Goal: Find contact information: Find contact information

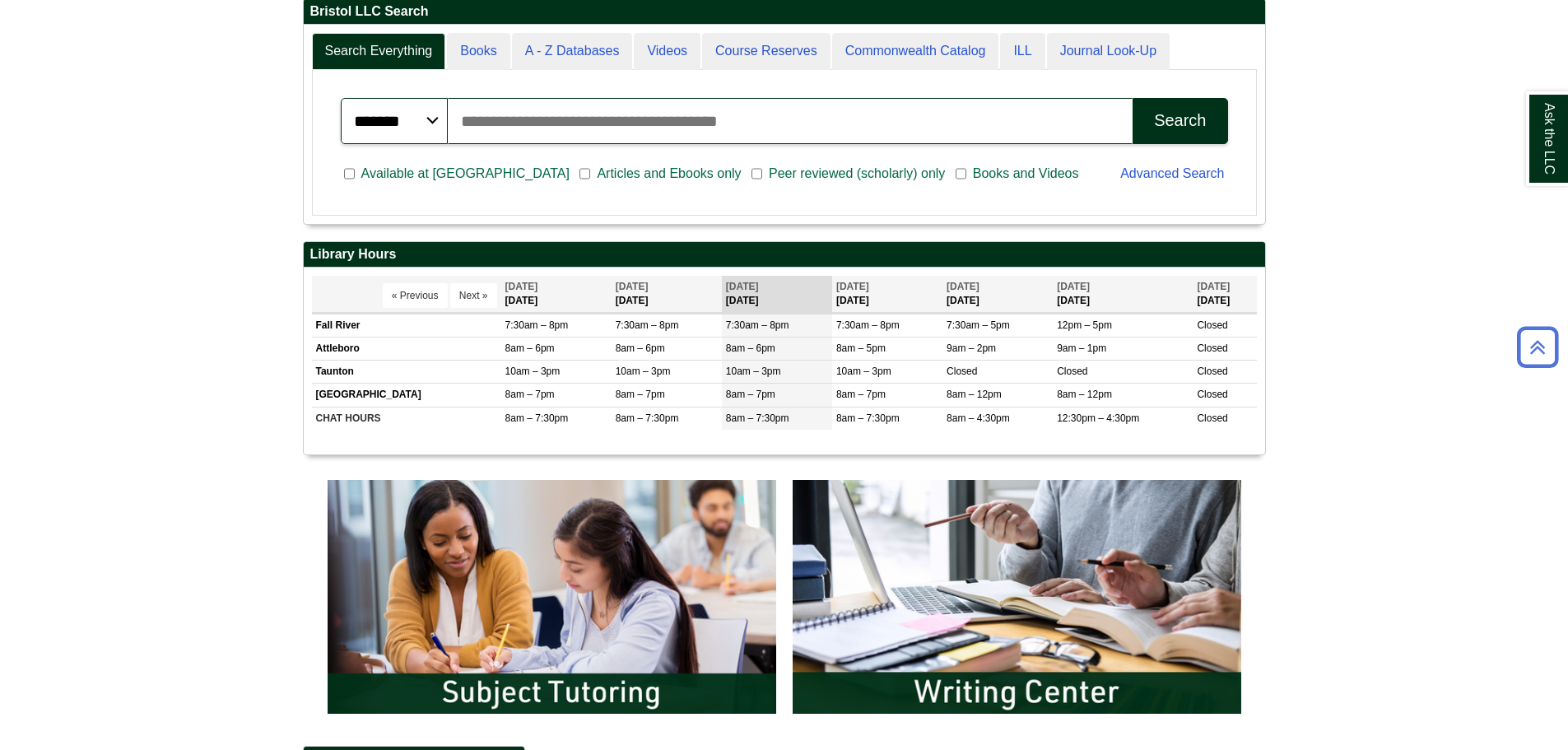
scroll to position [494, 0]
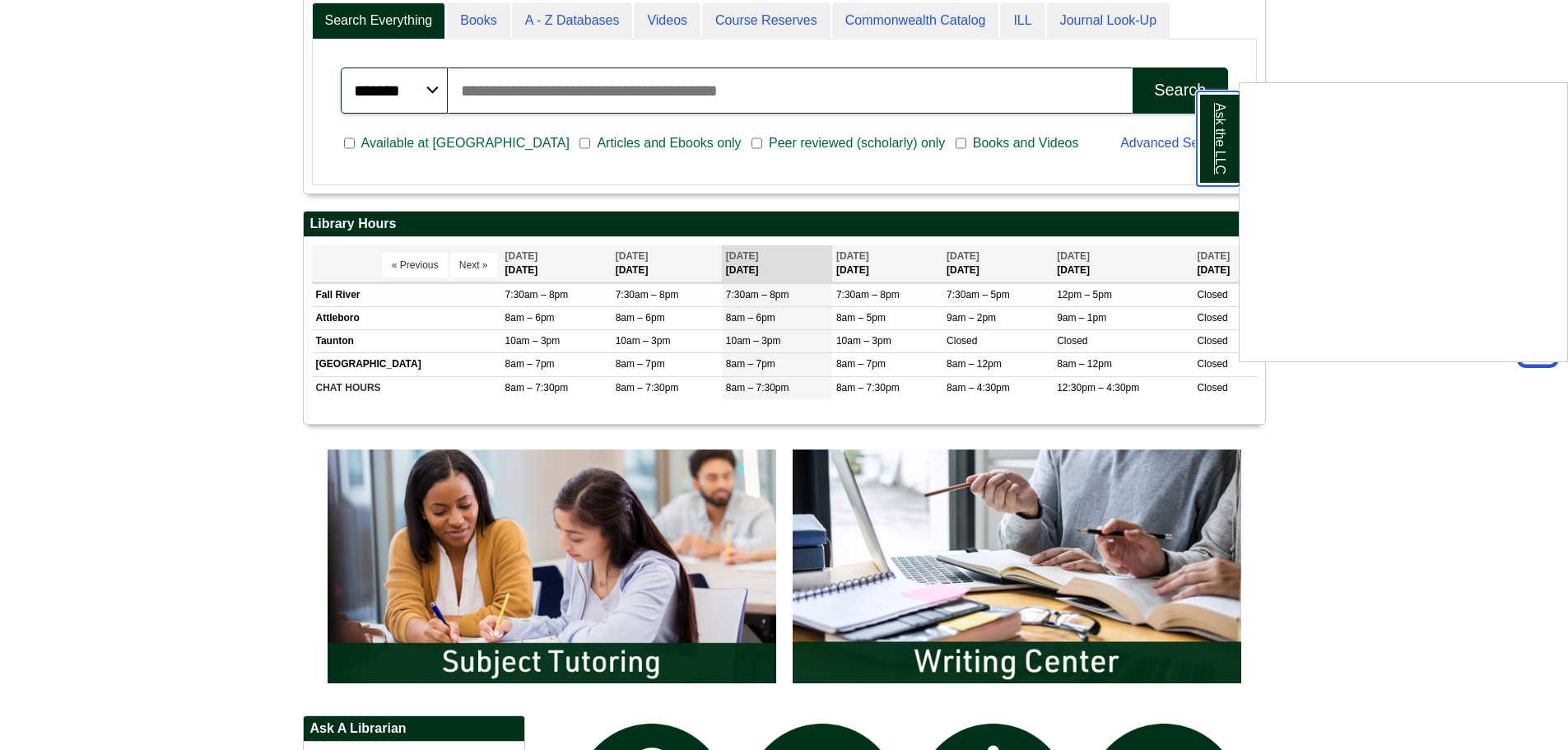
click at [1219, 140] on link "Ask the LLC" at bounding box center [1218, 139] width 43 height 95
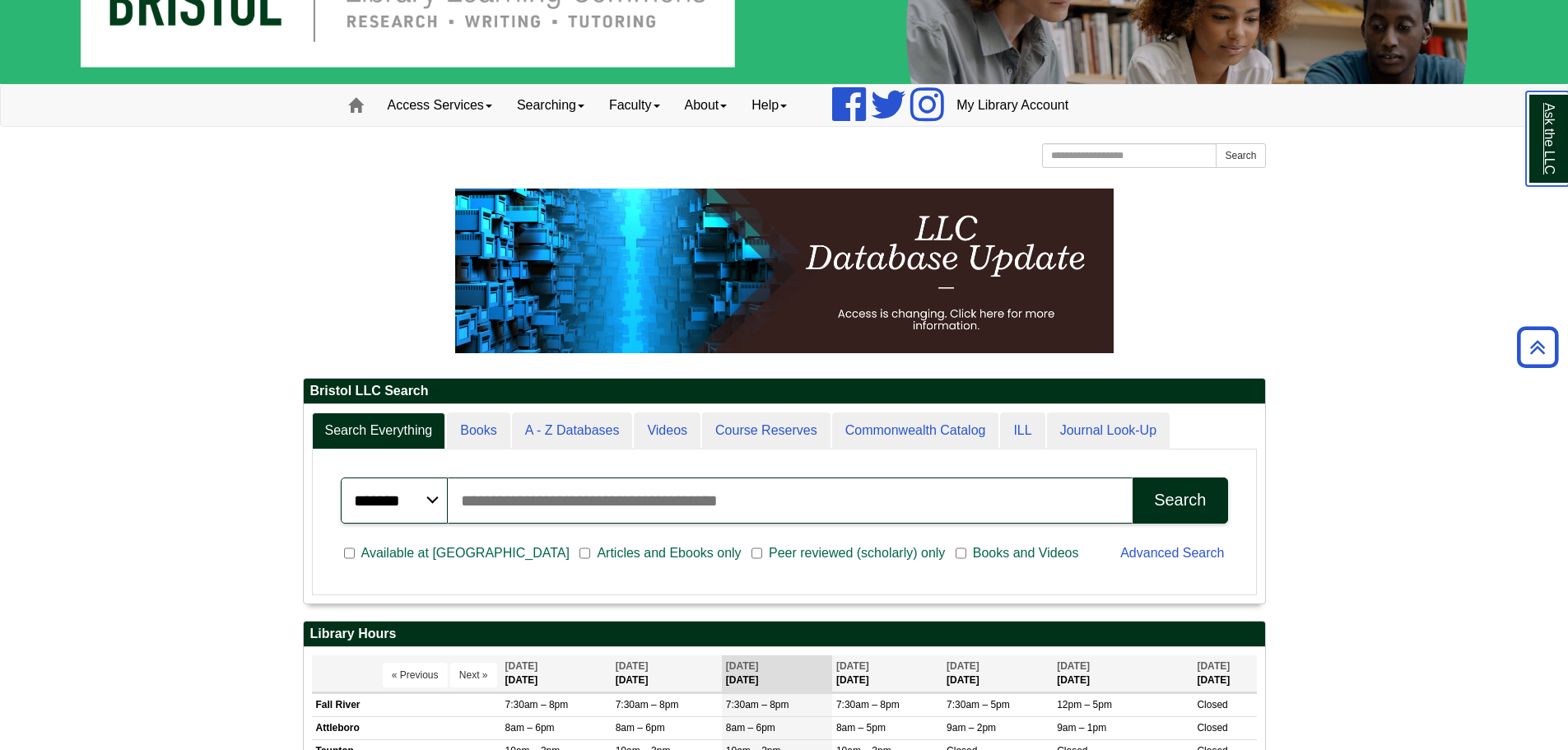
scroll to position [198, 961]
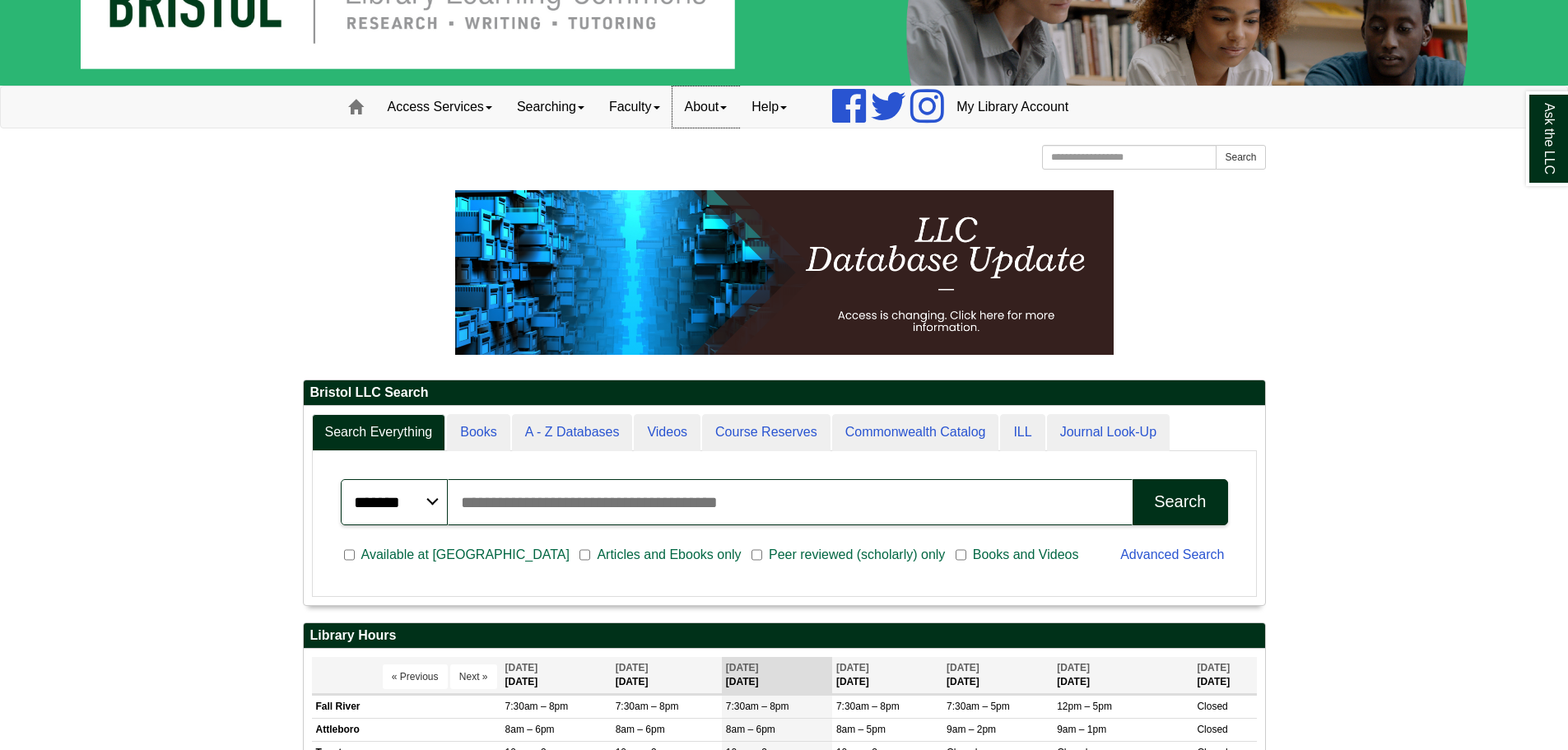
click at [725, 106] on link "About" at bounding box center [706, 106] width 68 height 41
click at [729, 176] on link "Staff Directory" at bounding box center [739, 180] width 132 height 19
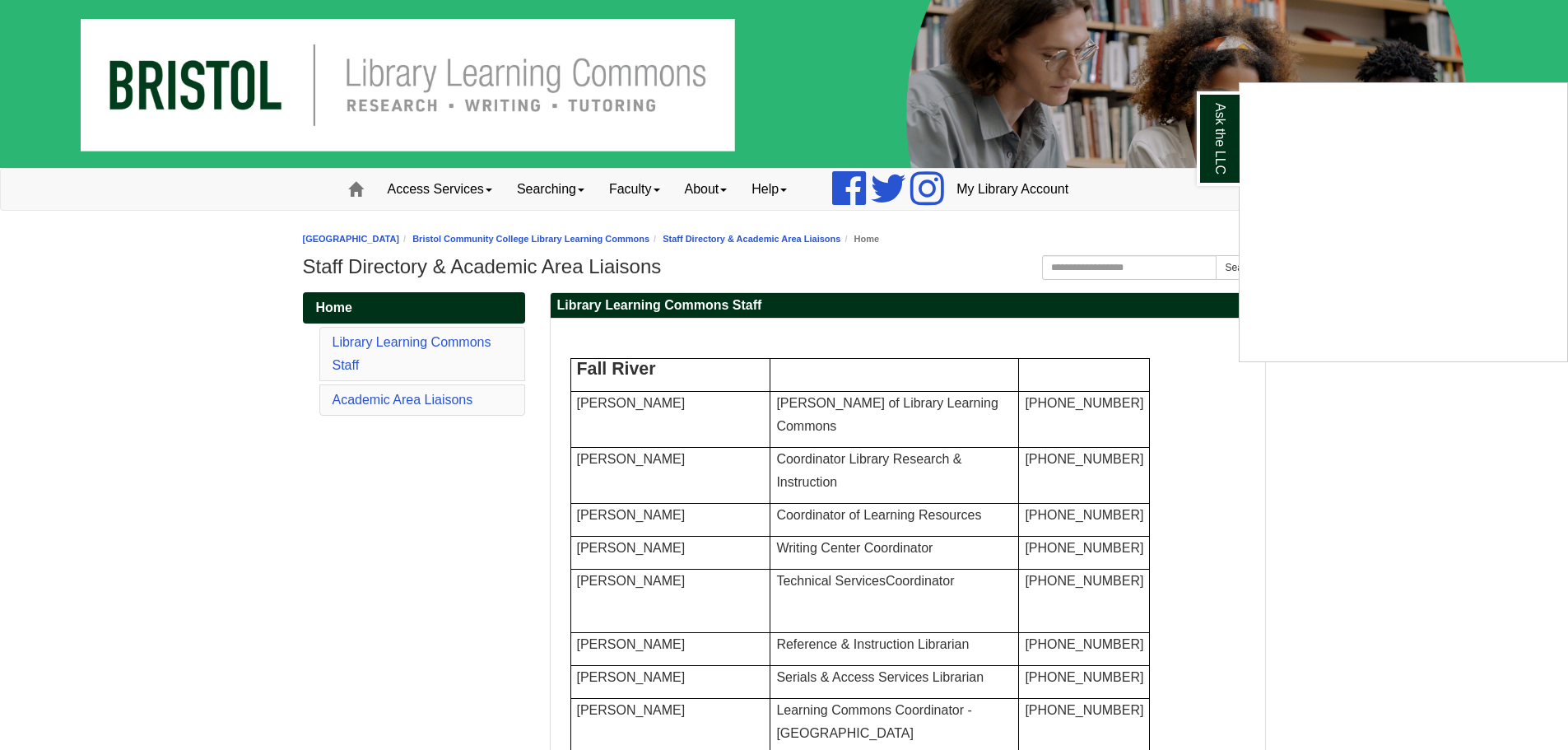
drag, startPoint x: 570, startPoint y: 364, endPoint x: 744, endPoint y: 386, distance: 175.4
click at [744, 386] on div "Ask the LLC" at bounding box center [784, 375] width 1568 height 750
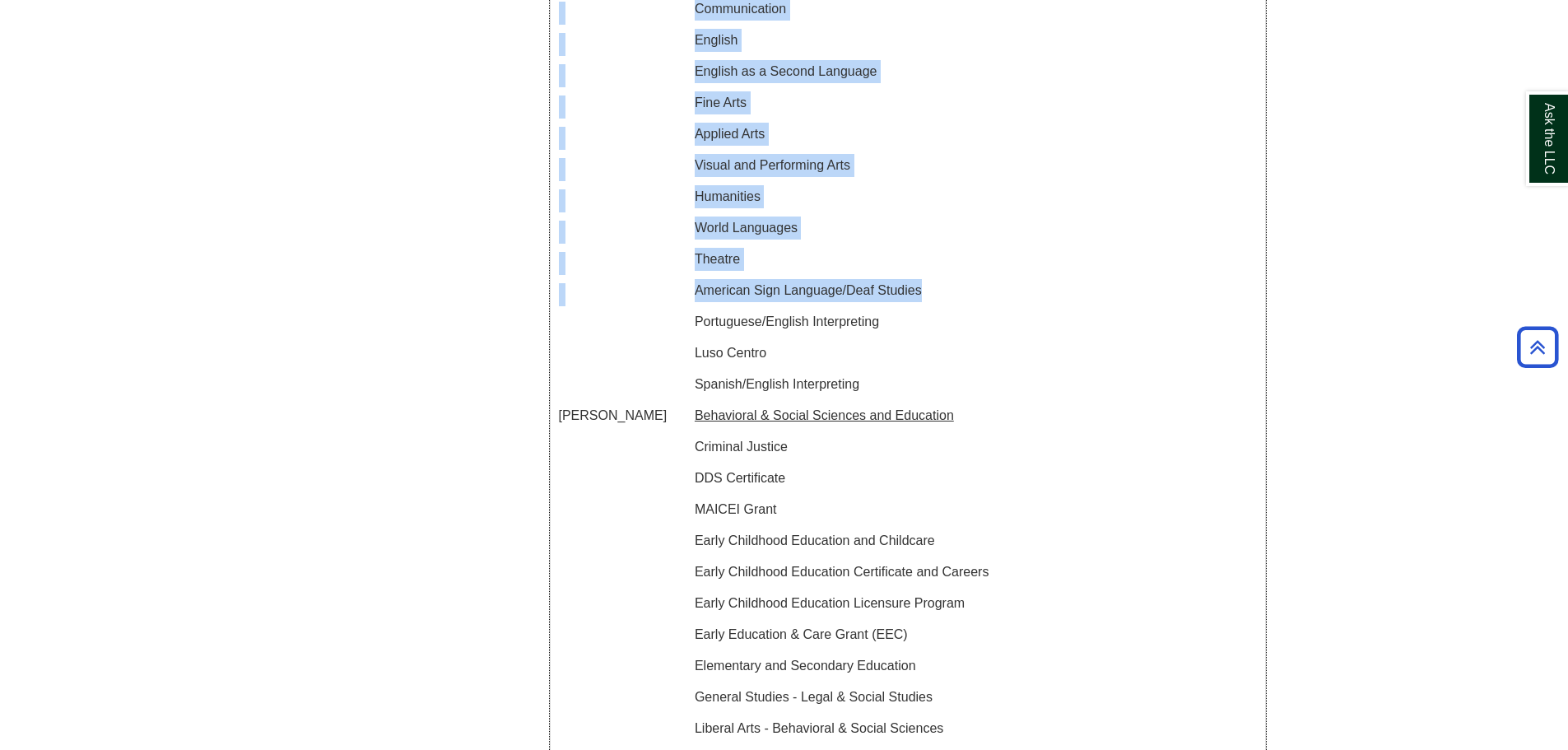
scroll to position [1892, 0]
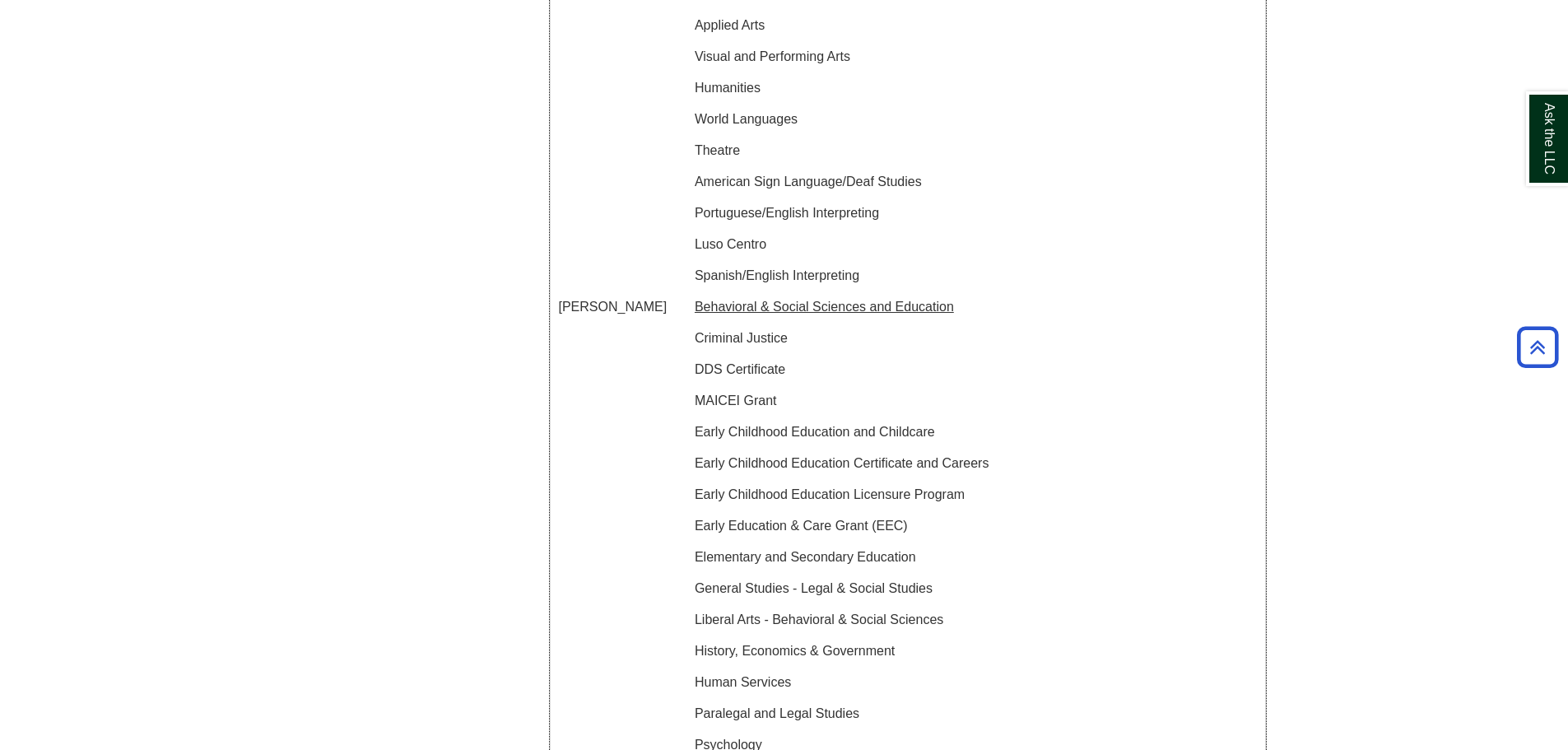
drag, startPoint x: 576, startPoint y: 367, endPoint x: 1060, endPoint y: 126, distance: 540.7
copy tbody "Fall River Natalie Beach Dean of Library Learning Commons 774-357-2062 Emily Z.…"
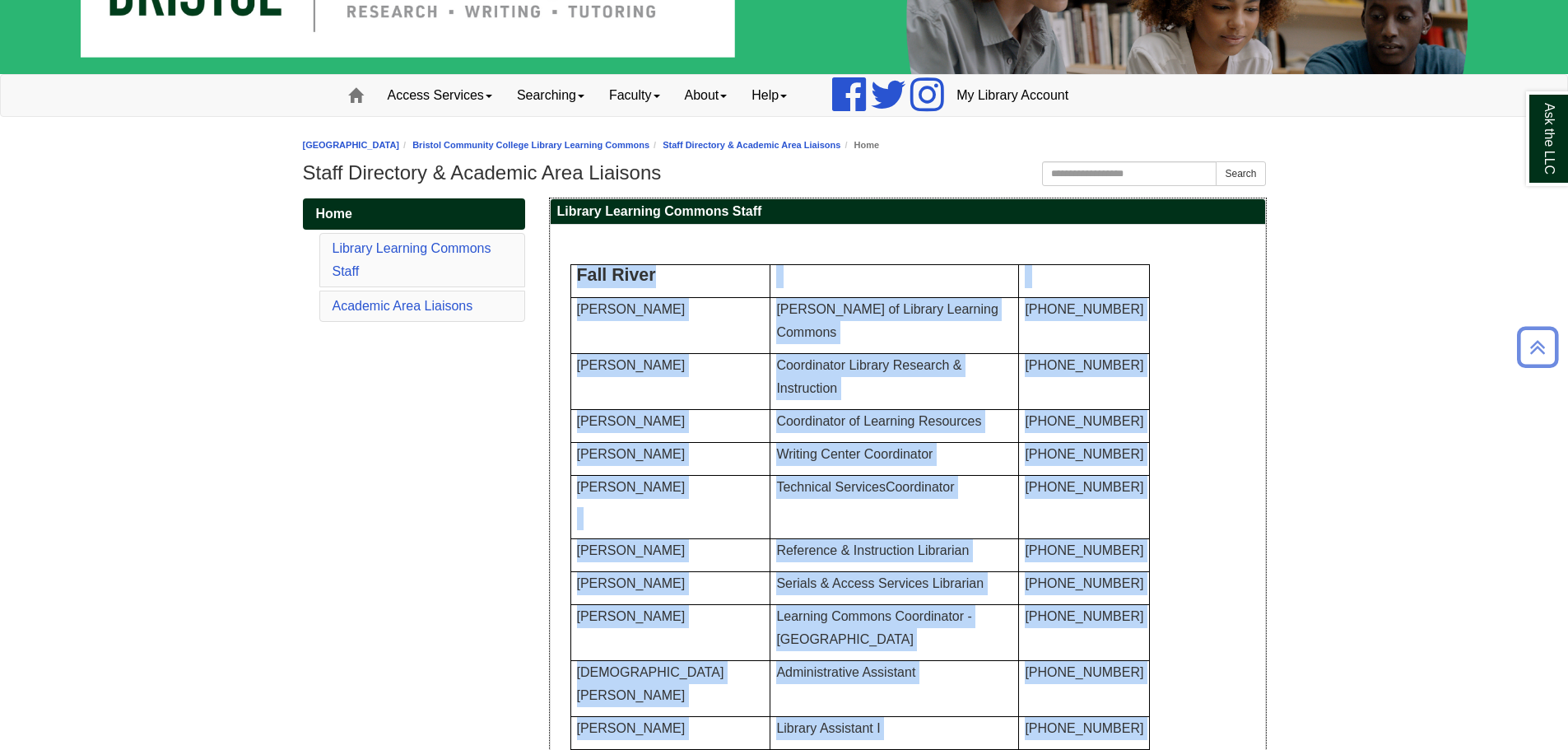
scroll to position [0, 0]
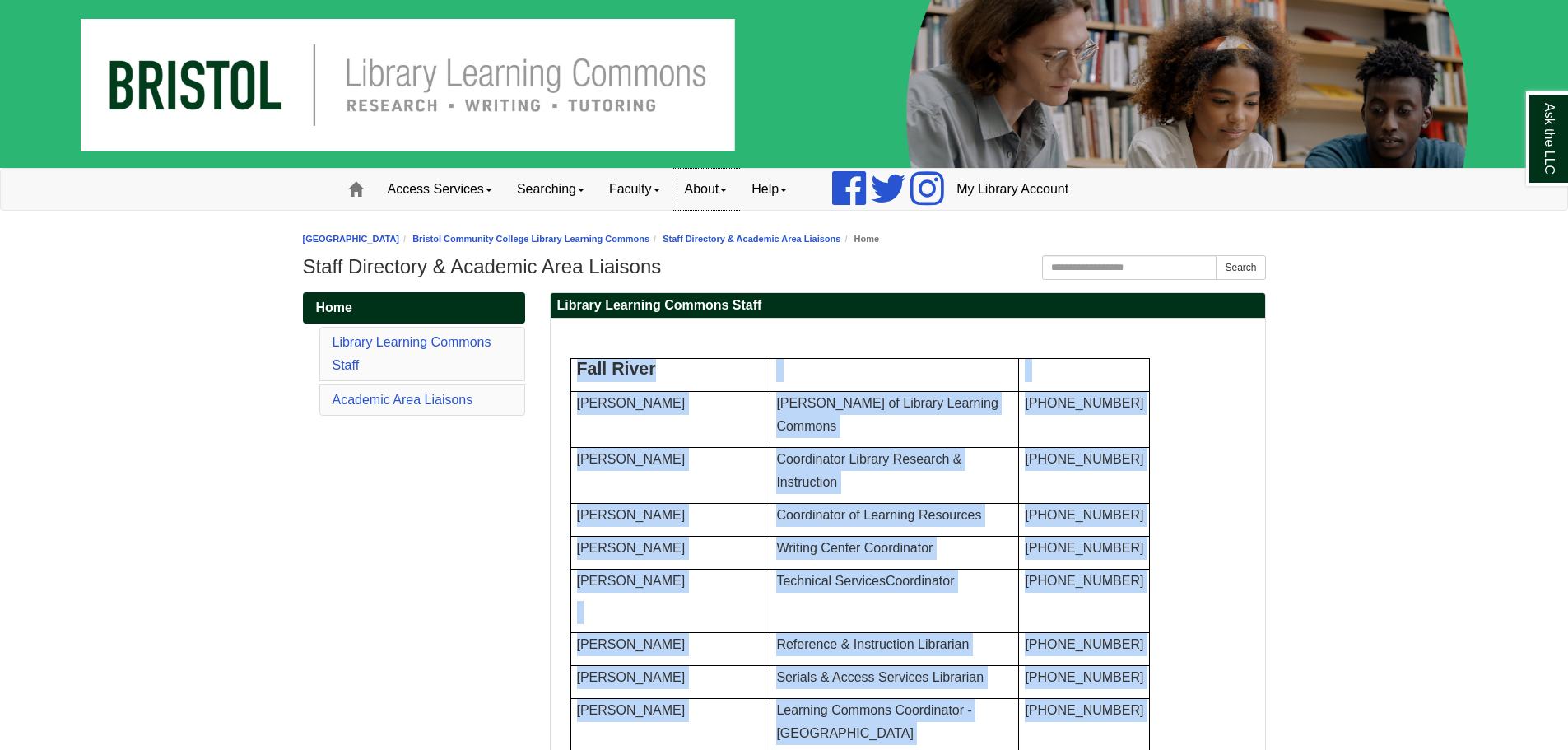
click at [738, 194] on link "About" at bounding box center [706, 189] width 68 height 41
click at [669, 198] on link "Faculty" at bounding box center [635, 189] width 76 height 41
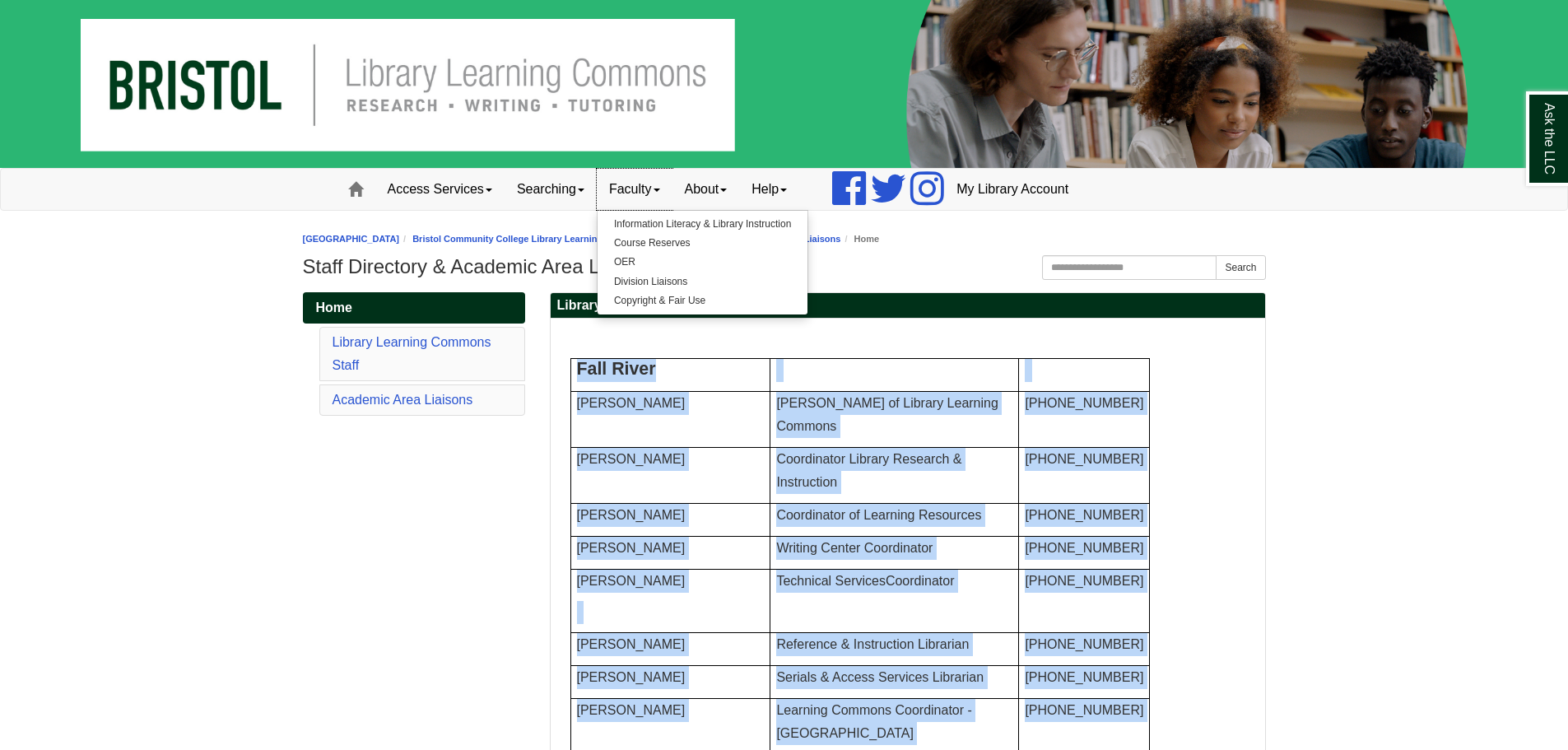
click at [630, 185] on link "Faculty" at bounding box center [635, 189] width 76 height 41
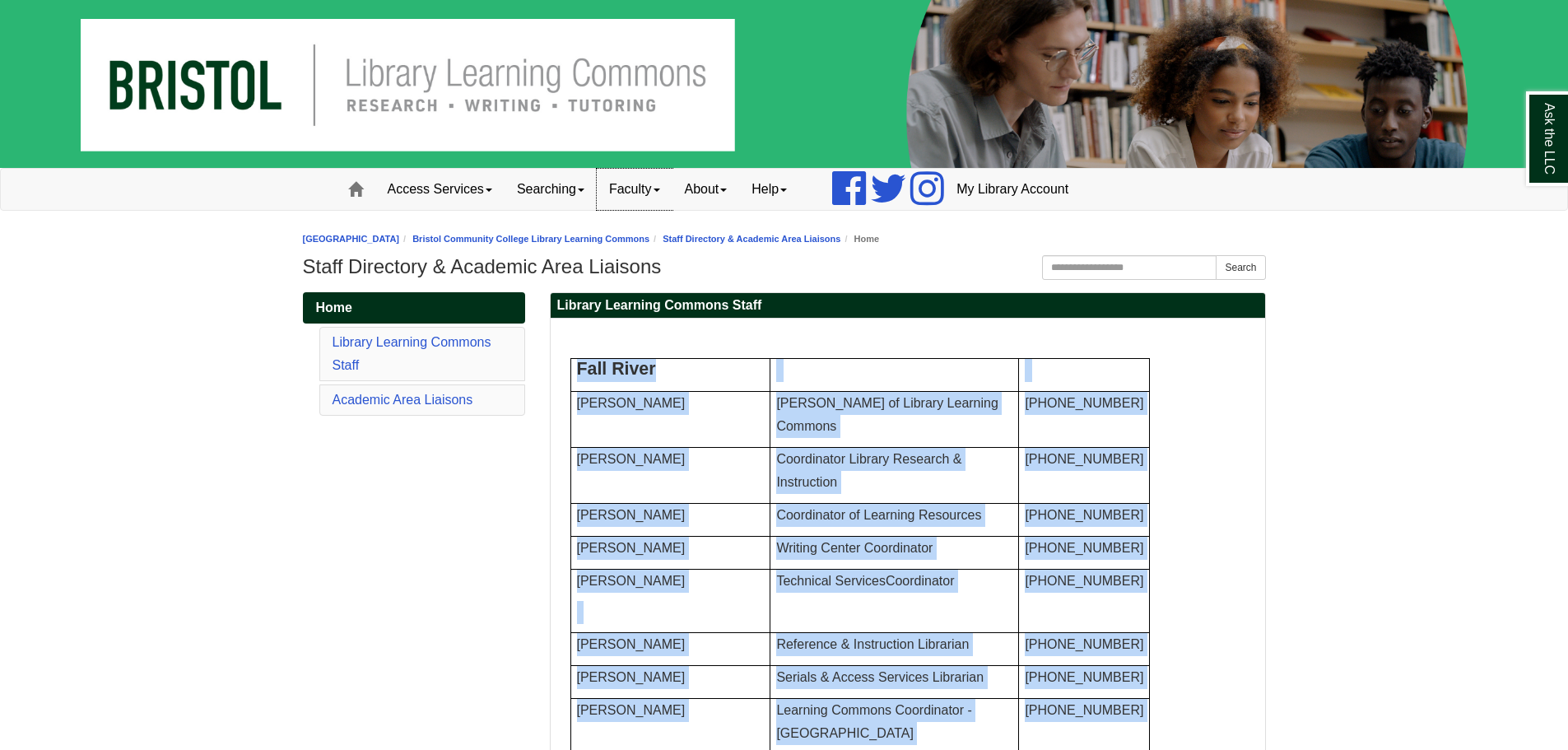
click at [630, 185] on link "Faculty" at bounding box center [635, 189] width 76 height 41
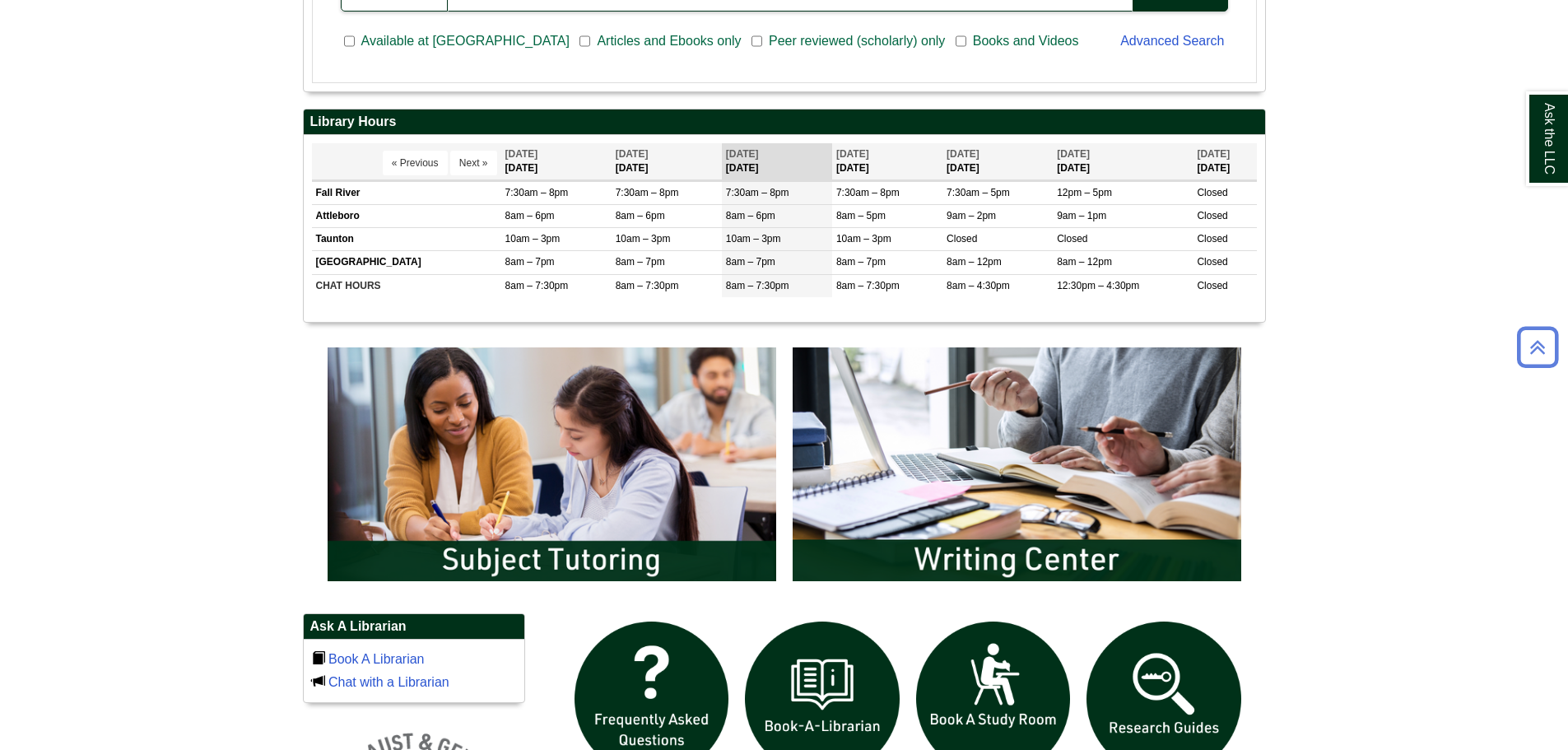
scroll to position [659, 0]
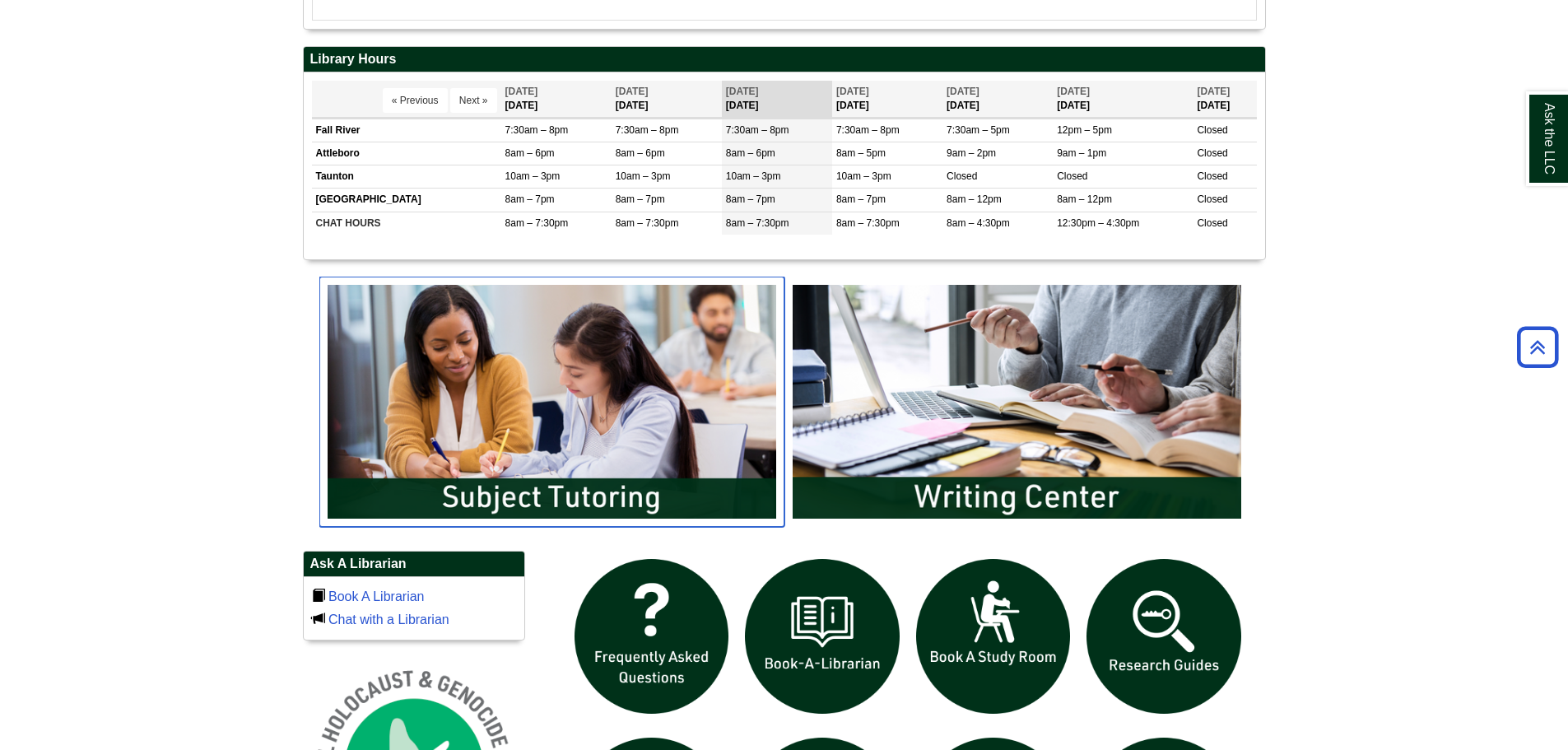
click at [589, 492] on img "slideshow" at bounding box center [552, 401] width 465 height 250
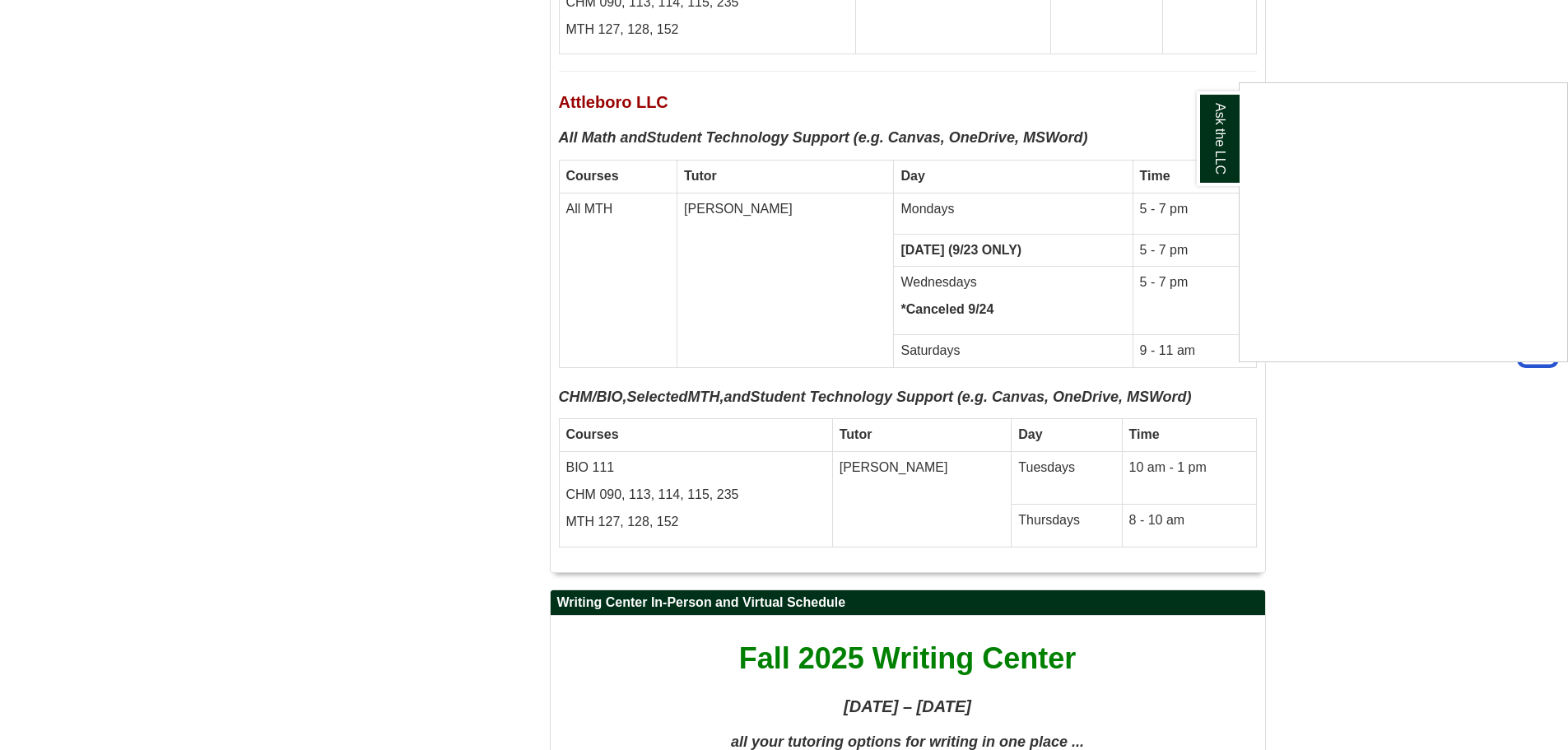
scroll to position [7164, 0]
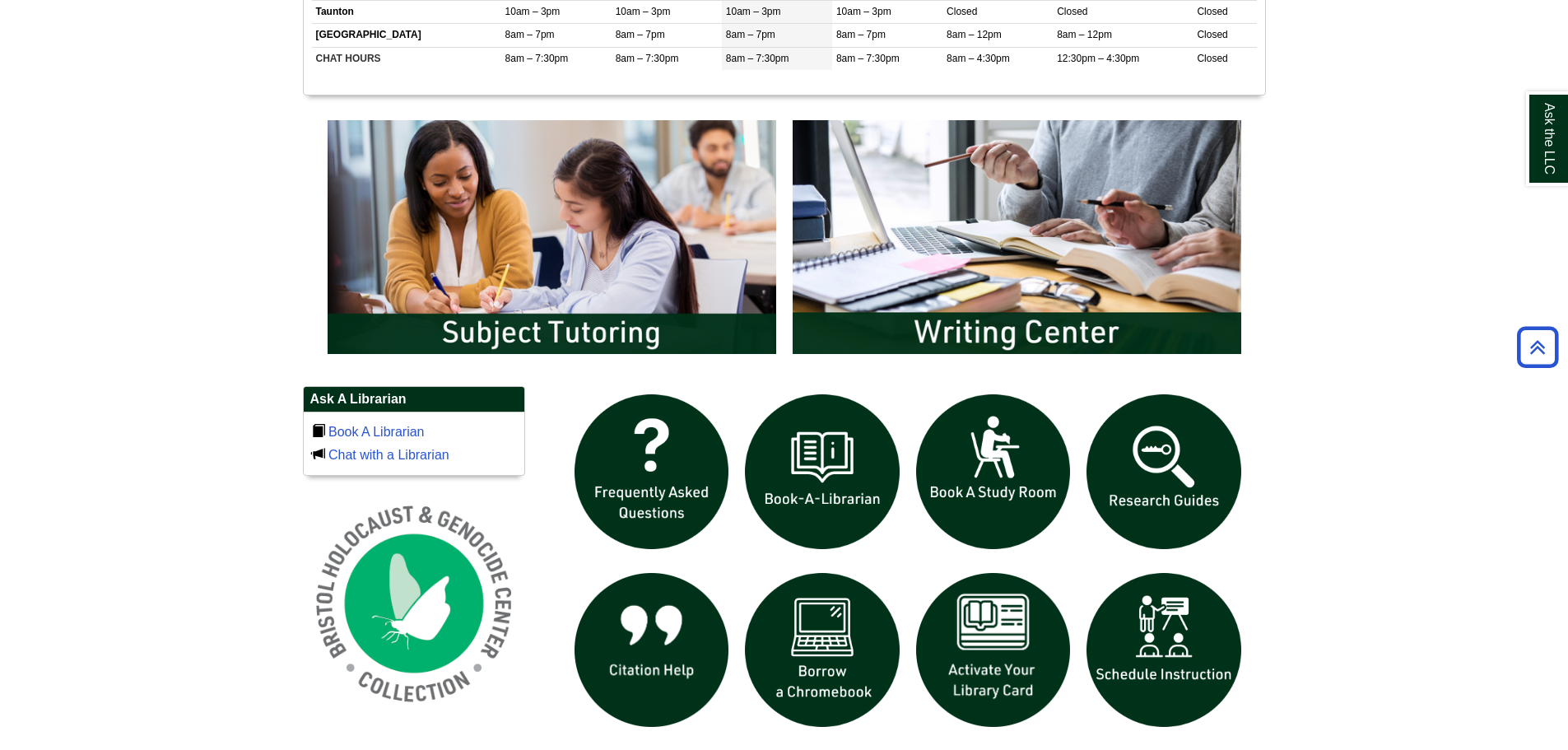
scroll to position [823, 0]
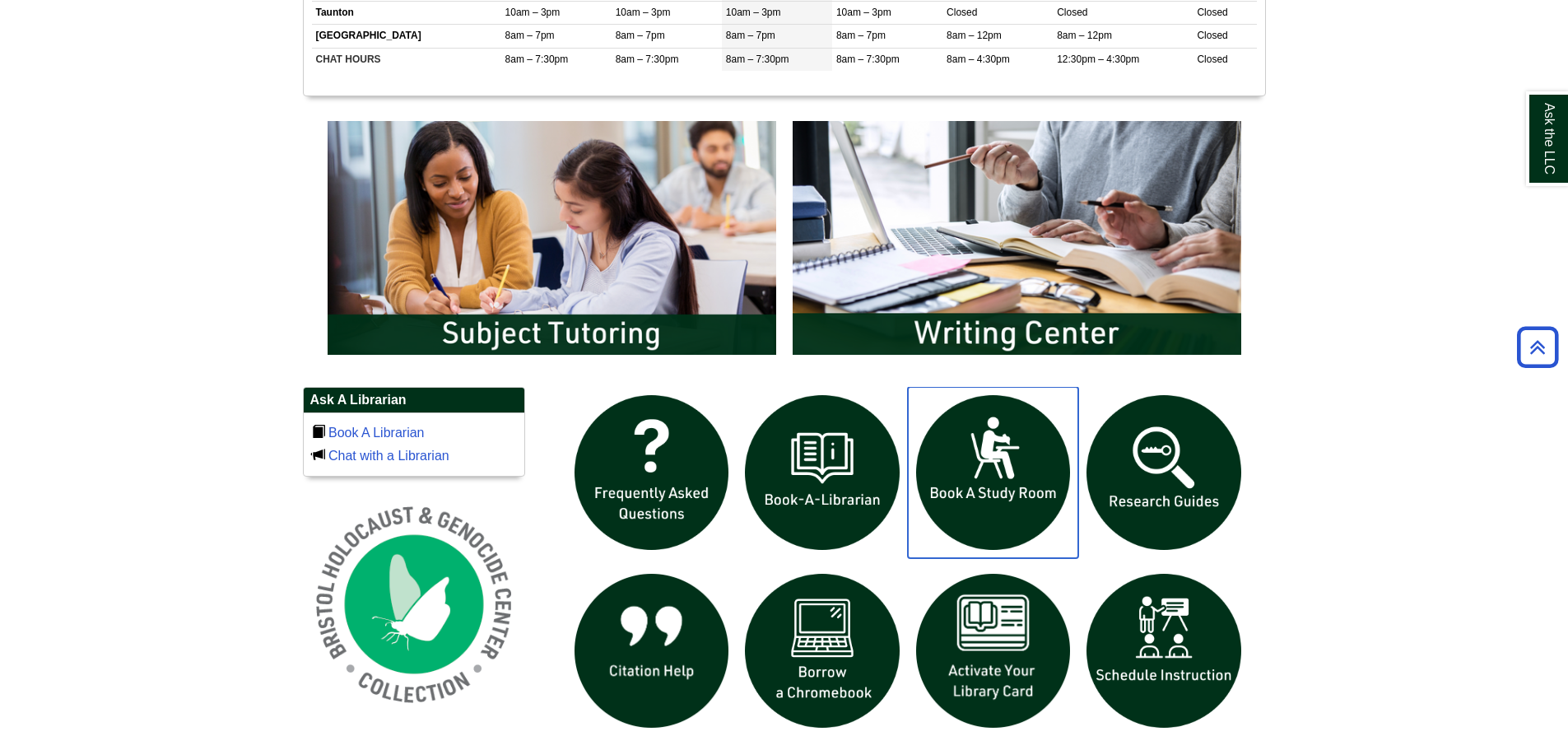
click at [975, 483] on img "slideshow" at bounding box center [993, 472] width 171 height 171
